Goal: Transaction & Acquisition: Purchase product/service

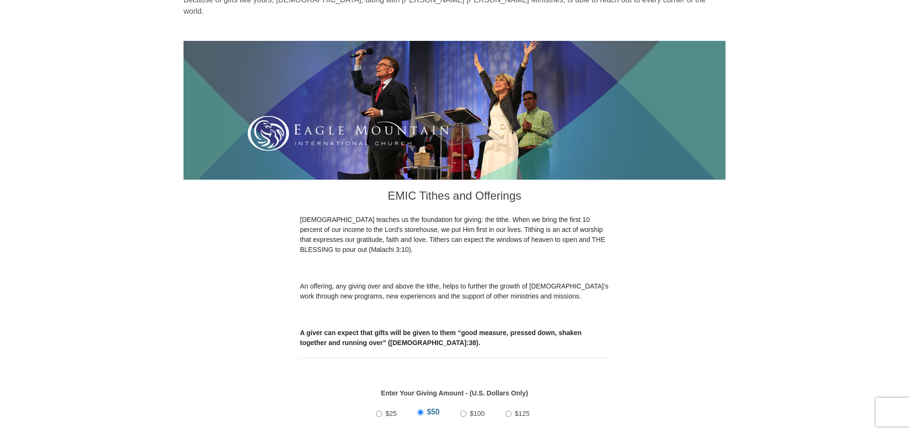
scroll to position [190, 0]
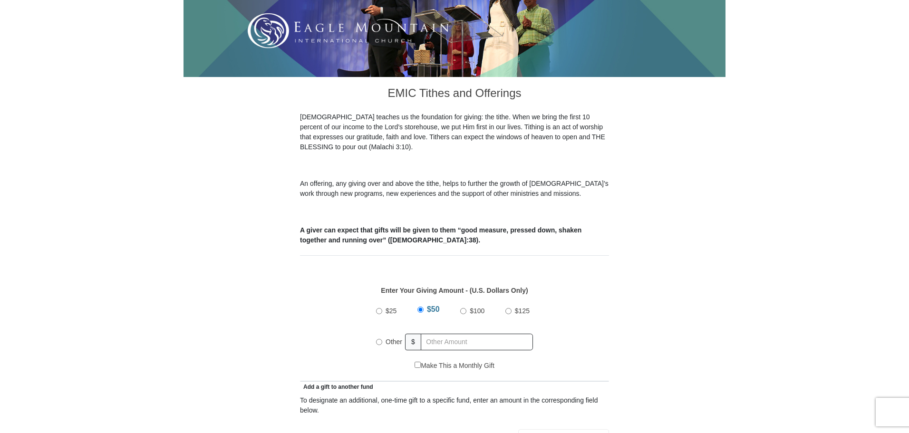
click at [377, 339] on input "Other" at bounding box center [379, 342] width 6 height 6
radio input "true"
type input "3"
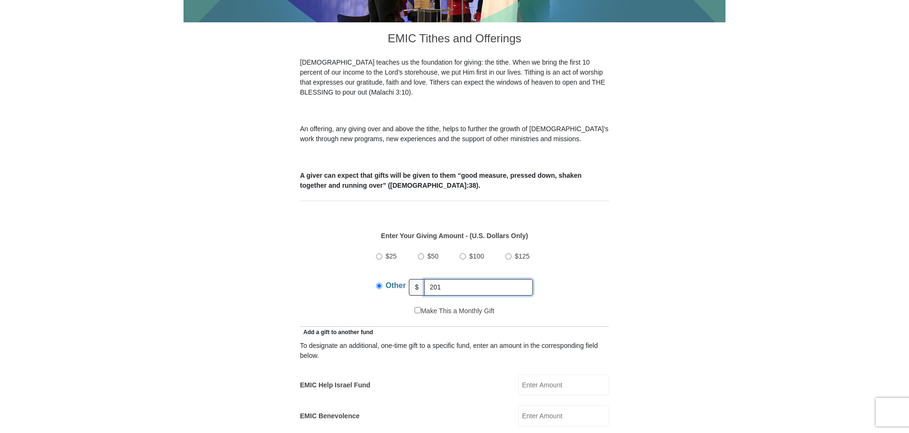
scroll to position [380, 0]
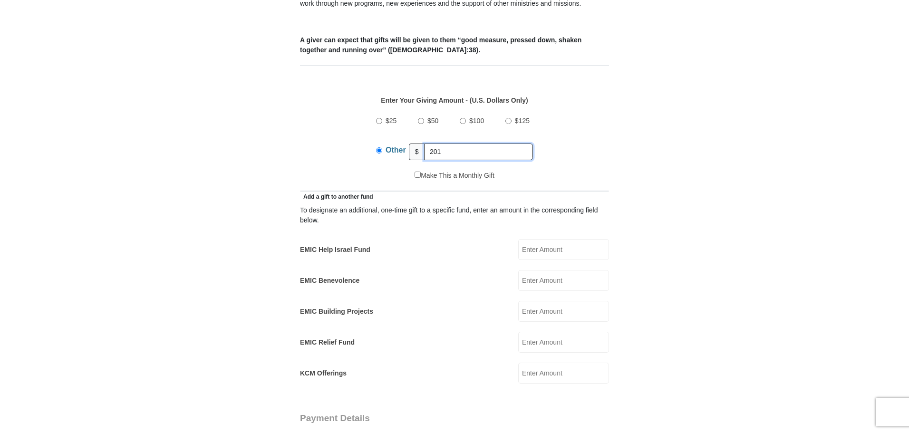
type input "201"
click at [540, 242] on input "EMIC Help Israel Fund" at bounding box center [563, 249] width 91 height 21
type input "4"
click at [563, 301] on input "EMIC Building Projects" at bounding box center [563, 311] width 91 height 21
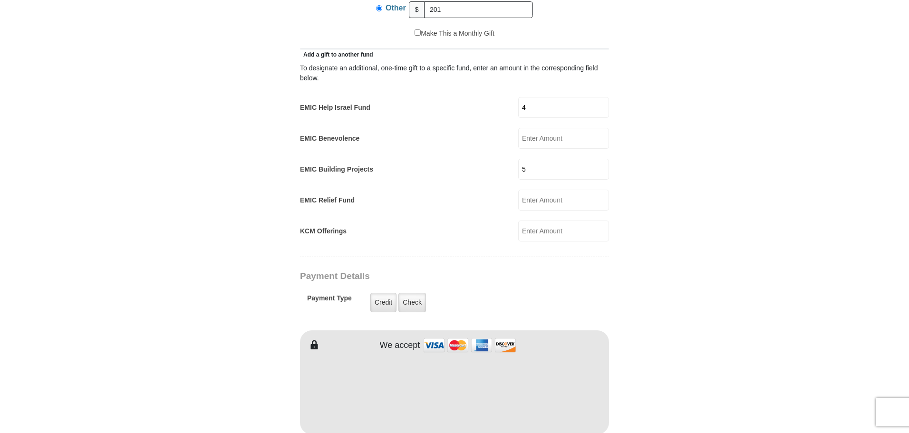
scroll to position [523, 0]
type input "5"
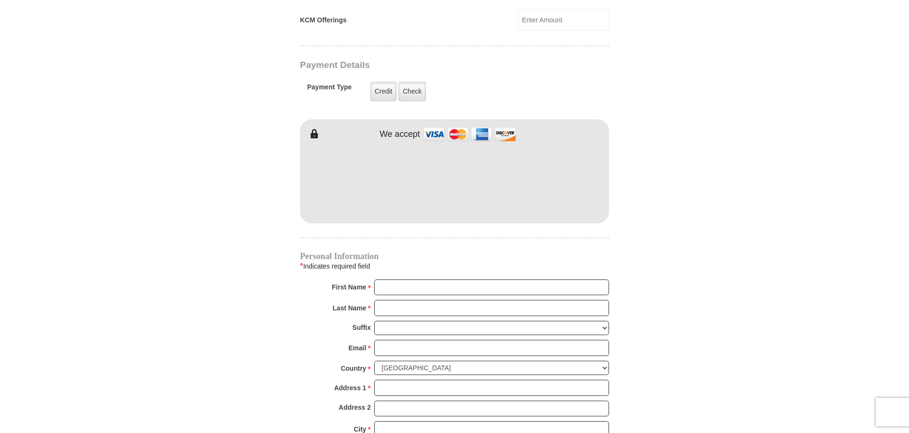
scroll to position [761, 0]
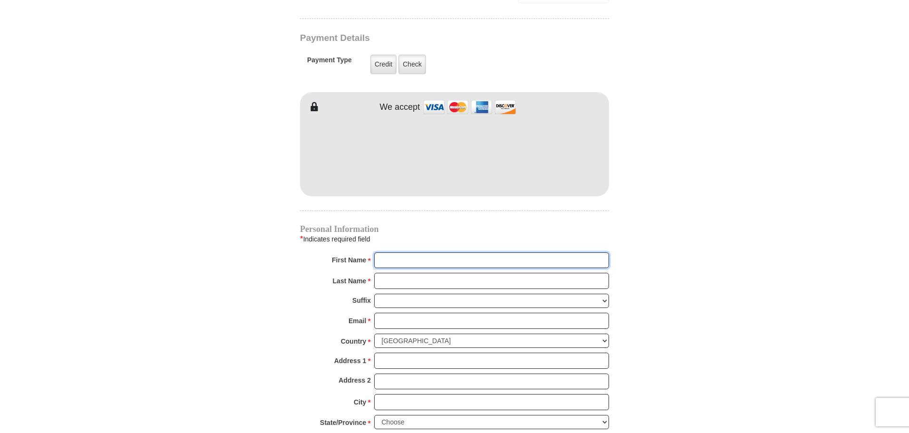
click at [387, 255] on input "First Name *" at bounding box center [491, 260] width 235 height 16
type input "JM Elite"
type input "Holdings LLC"
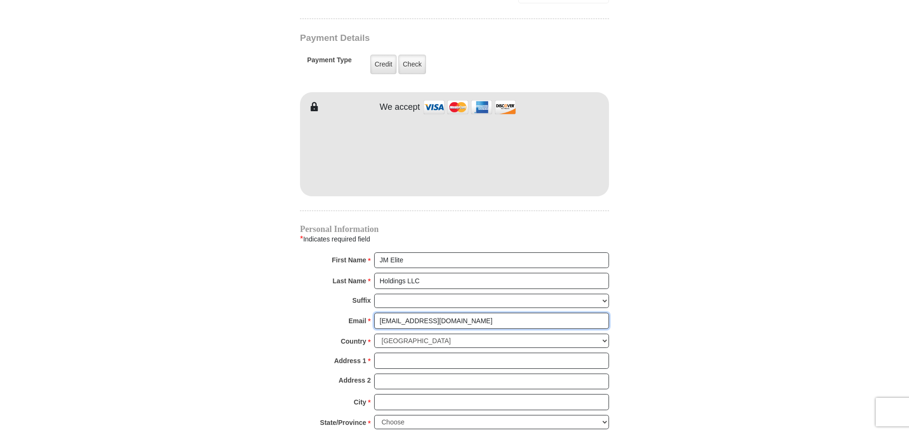
type input "[EMAIL_ADDRESS][DOMAIN_NAME]"
type input "[STREET_ADDRESS]"
type input "[GEOGRAPHIC_DATA]"
select select "[GEOGRAPHIC_DATA]"
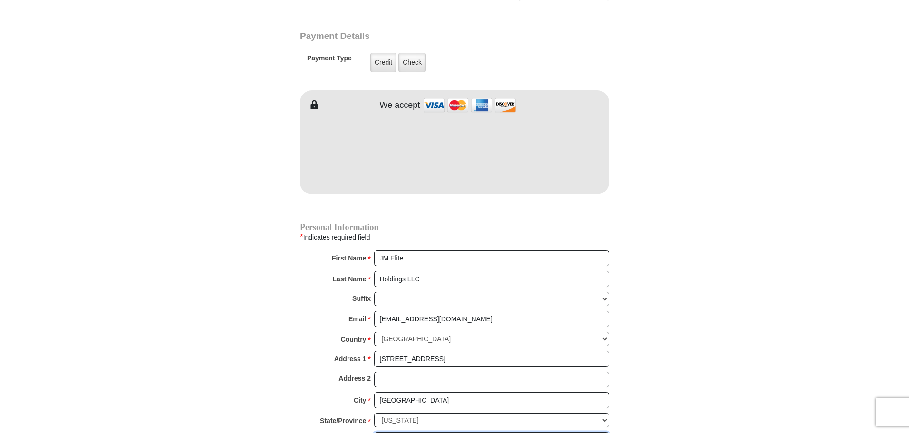
type input "76179"
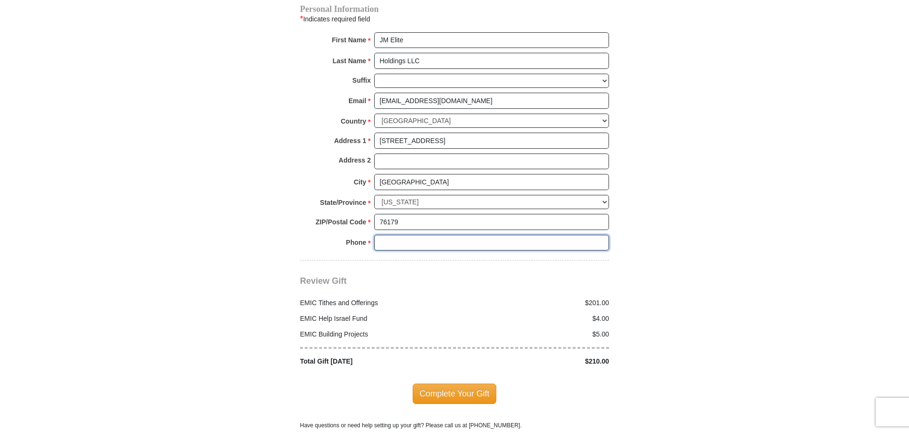
scroll to position [996, 0]
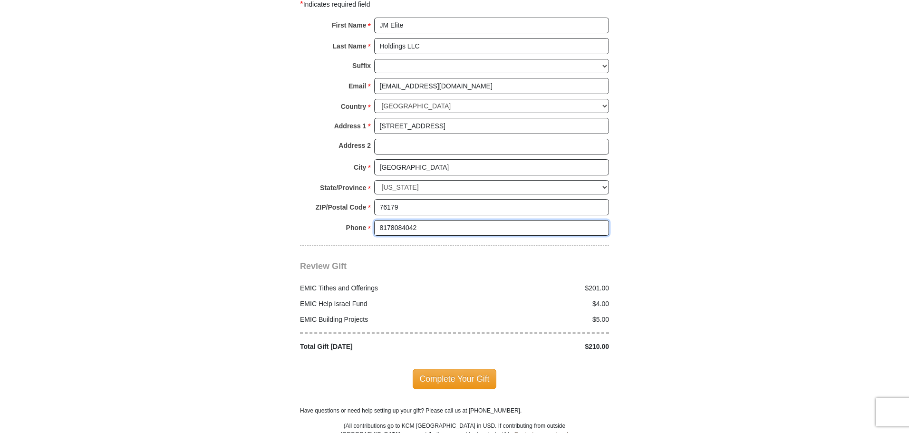
type input "8178084042"
click at [484, 369] on span "Complete Your Gift" at bounding box center [455, 379] width 84 height 20
